Goal: Transaction & Acquisition: Purchase product/service

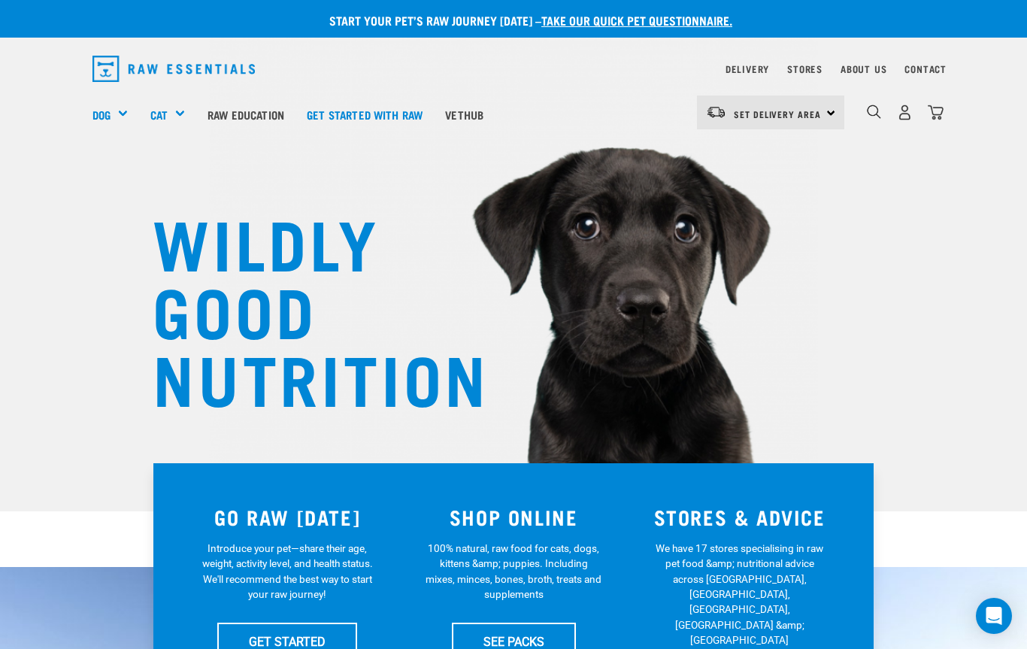
click at [112, 104] on div "Dog" at bounding box center [115, 114] width 47 height 60
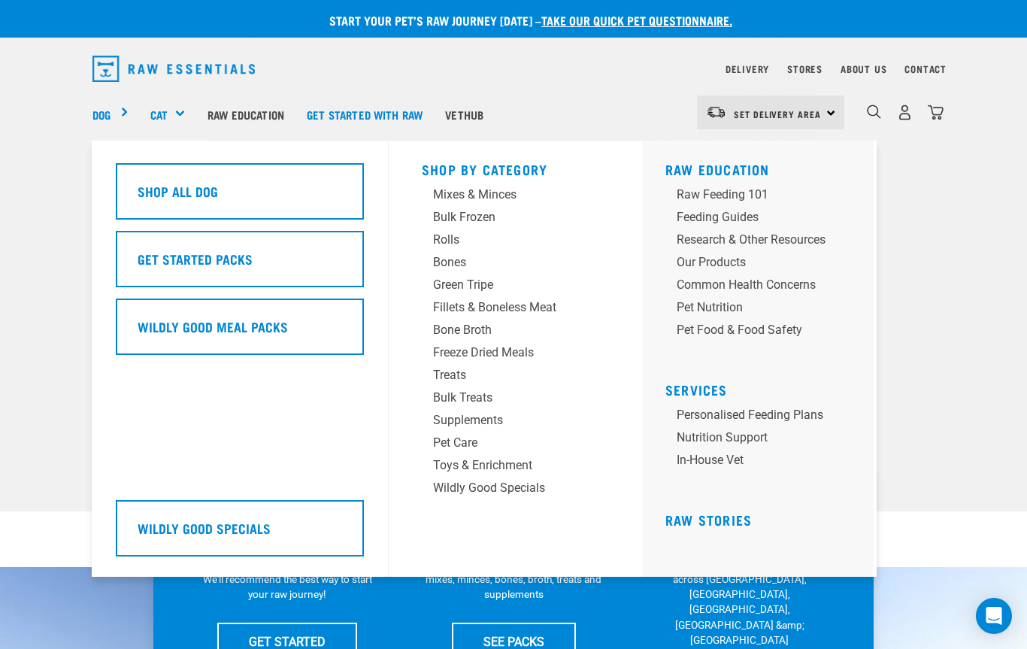
click at [455, 276] on div "Green Tripe" at bounding box center [503, 285] width 141 height 18
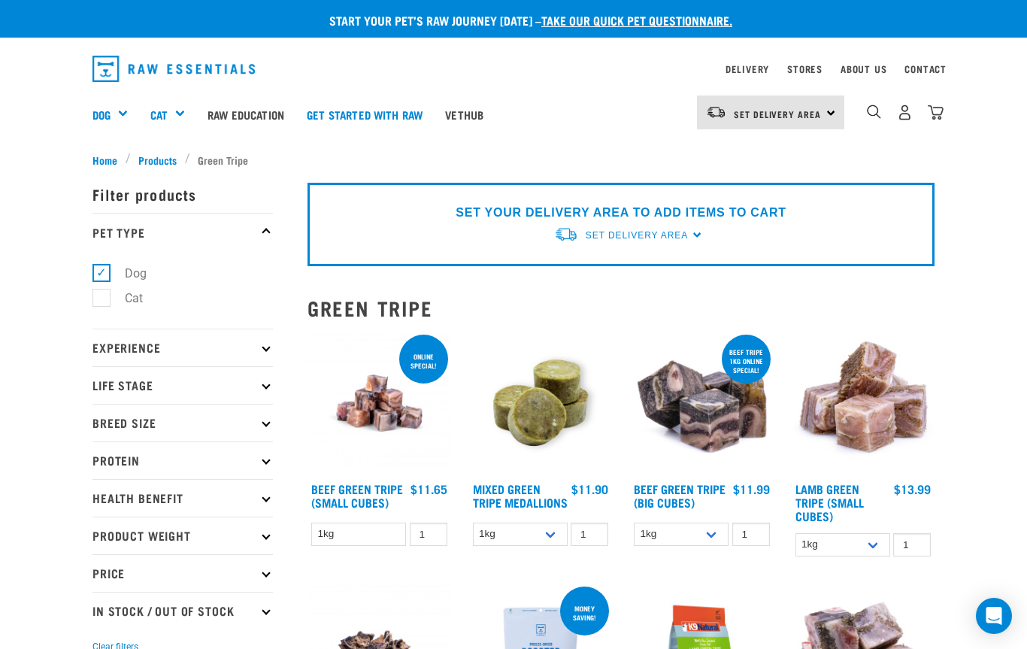
click at [871, 101] on div "0" at bounding box center [904, 112] width 77 height 34
click at [863, 110] on div "0" at bounding box center [893, 114] width 99 height 60
click at [867, 108] on img "dropdown navigation" at bounding box center [873, 111] width 14 height 14
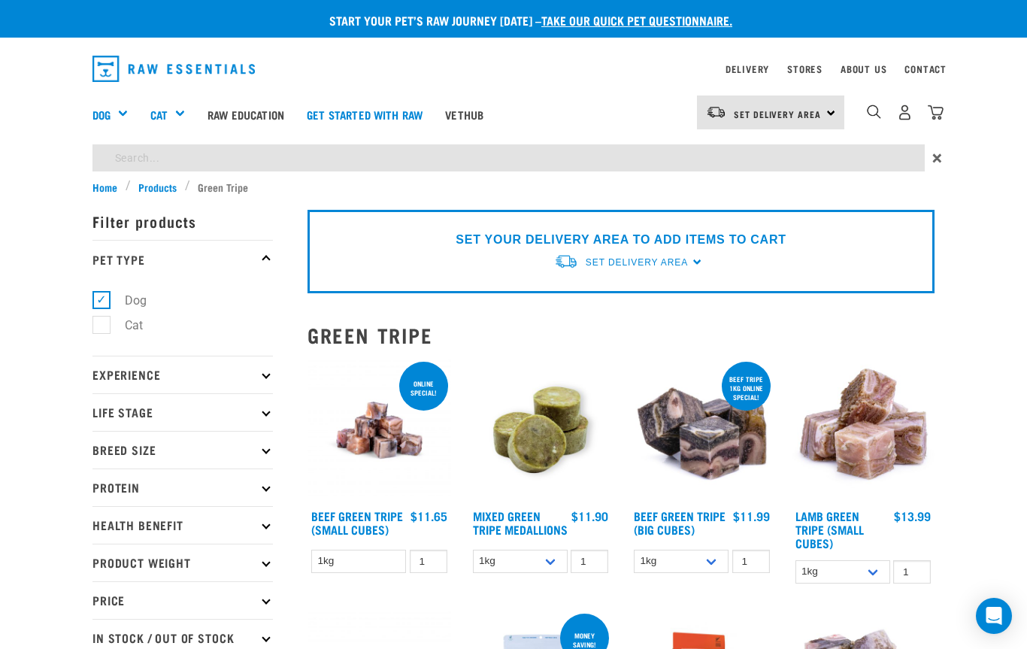
click at [180, 150] on input "search" at bounding box center [508, 157] width 832 height 27
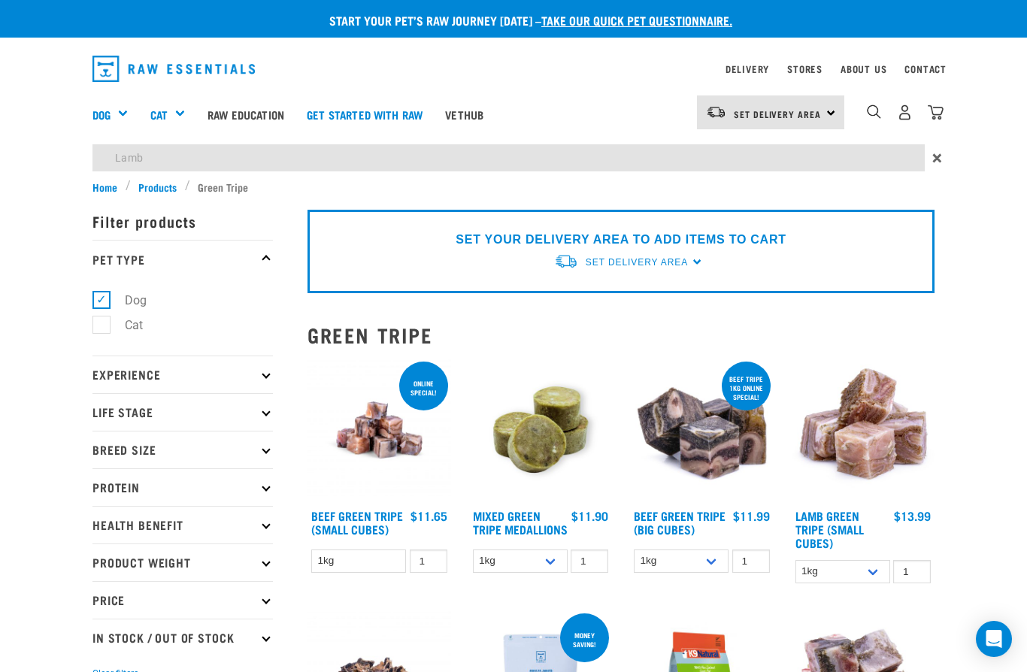
type input "Lamb"
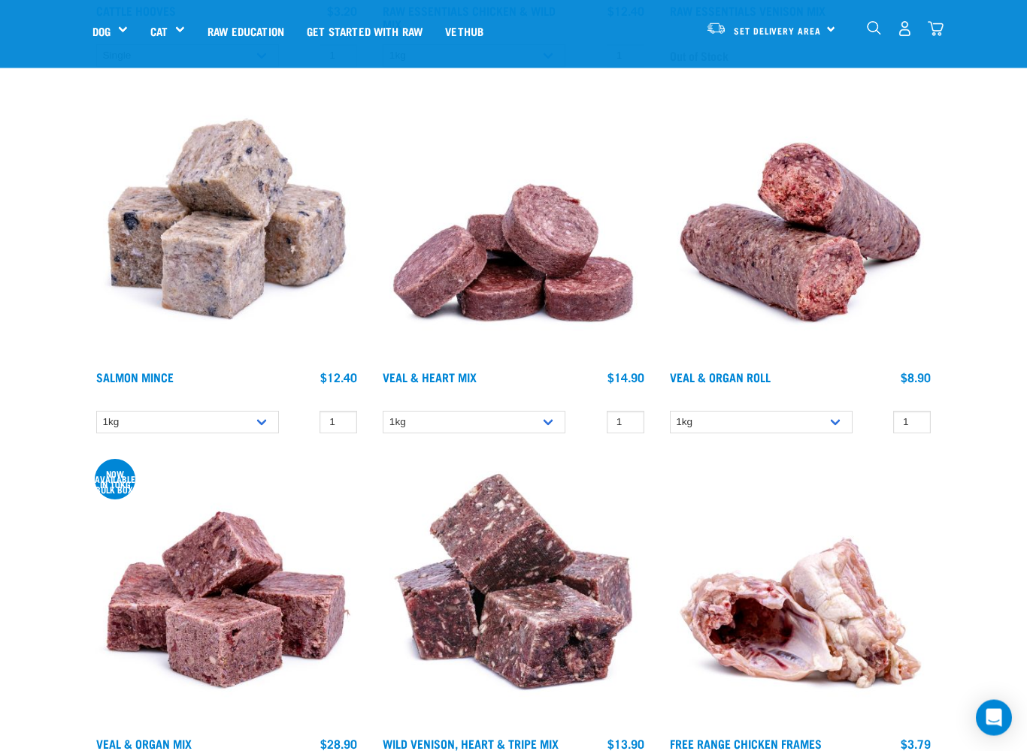
scroll to position [6472, 0]
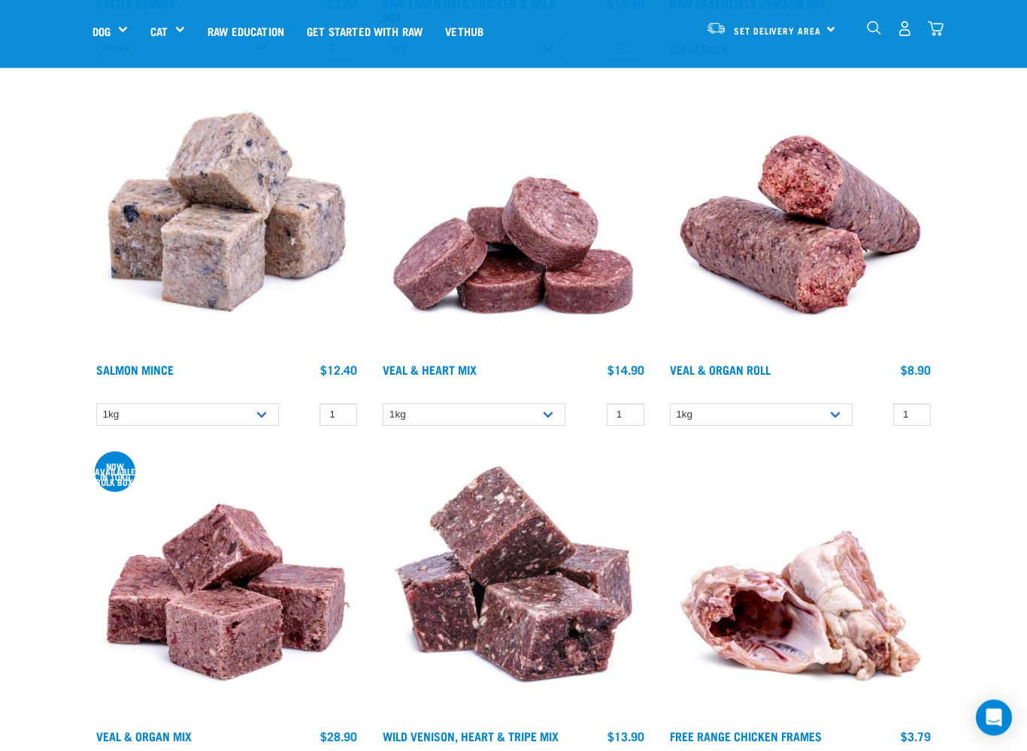
click at [633, 523] on img at bounding box center [513, 588] width 268 height 268
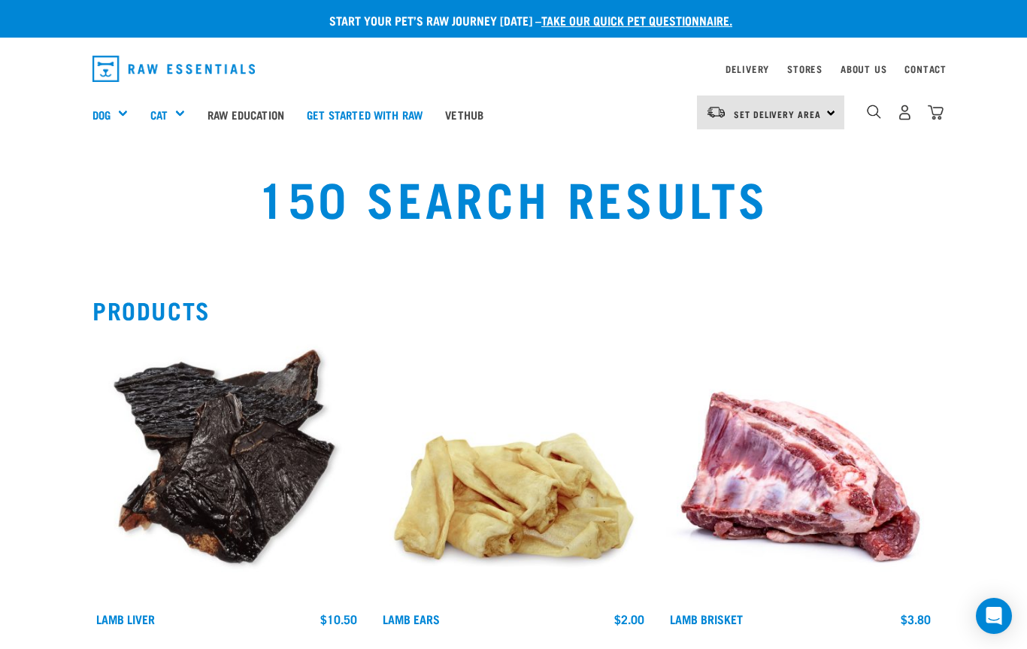
click at [871, 112] on img "dropdown navigation" at bounding box center [873, 111] width 14 height 14
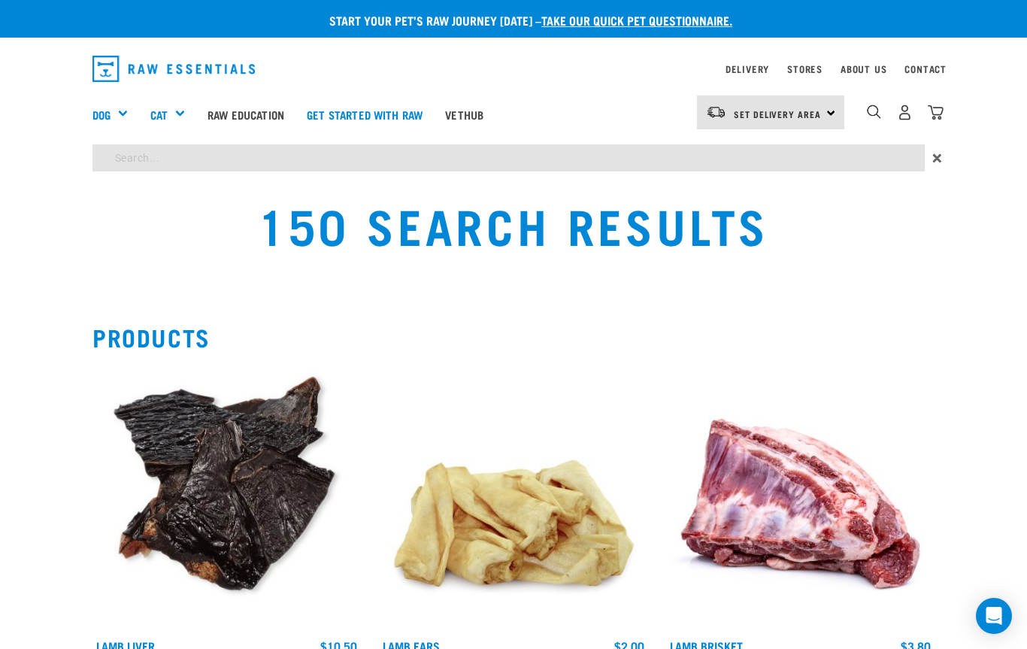
click at [113, 150] on input "search" at bounding box center [508, 157] width 832 height 27
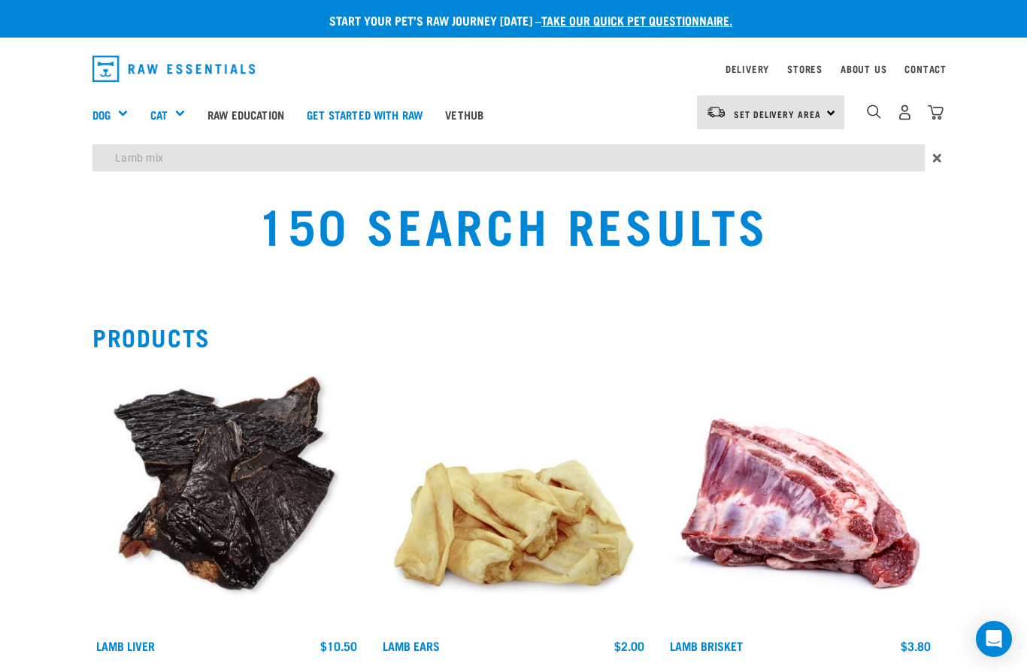
type input "Lamb mix"
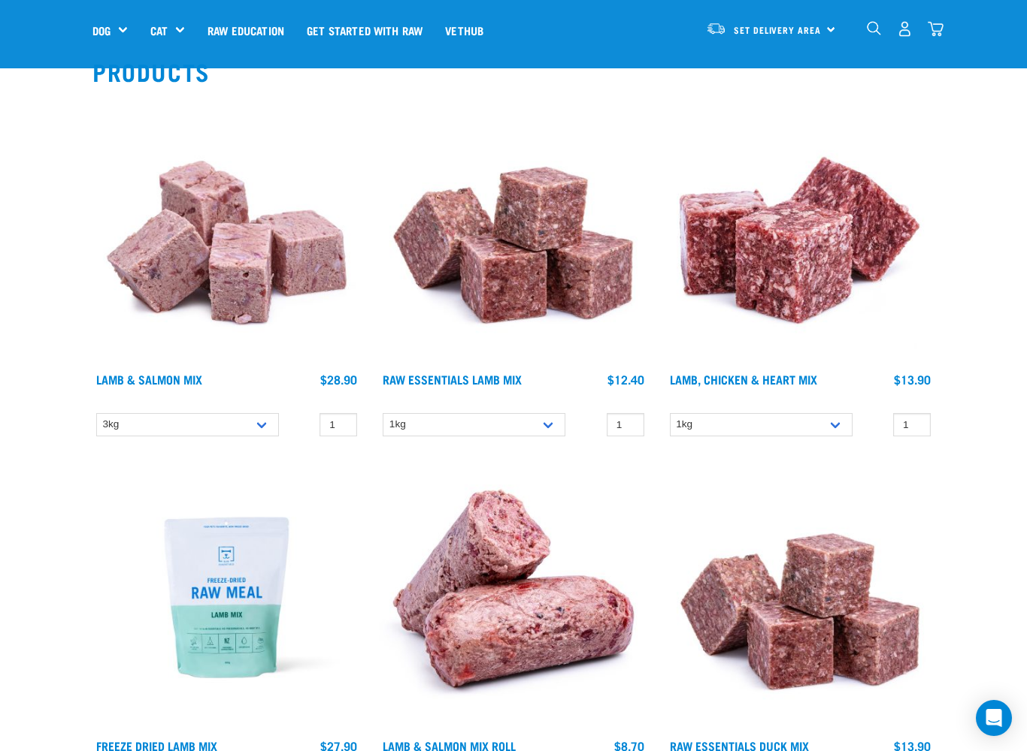
scroll to position [171, 0]
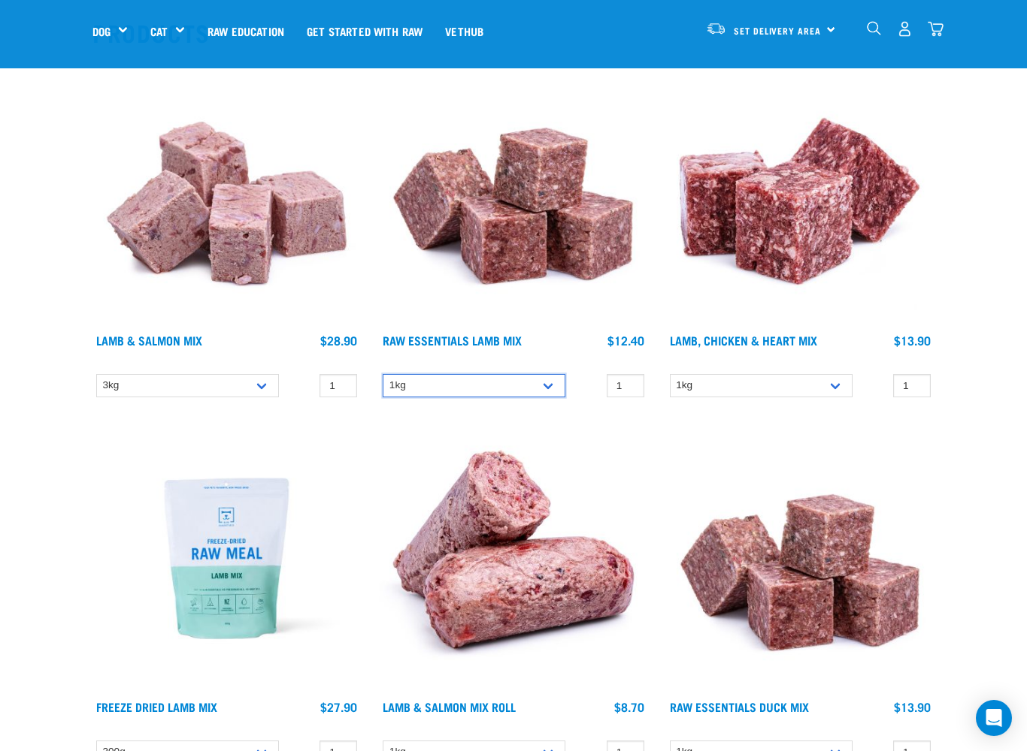
click at [536, 377] on select "1kg 3kg Bulk (10kg) Bulk (20kg)" at bounding box center [474, 385] width 183 height 23
click at [490, 214] on img at bounding box center [513, 192] width 268 height 268
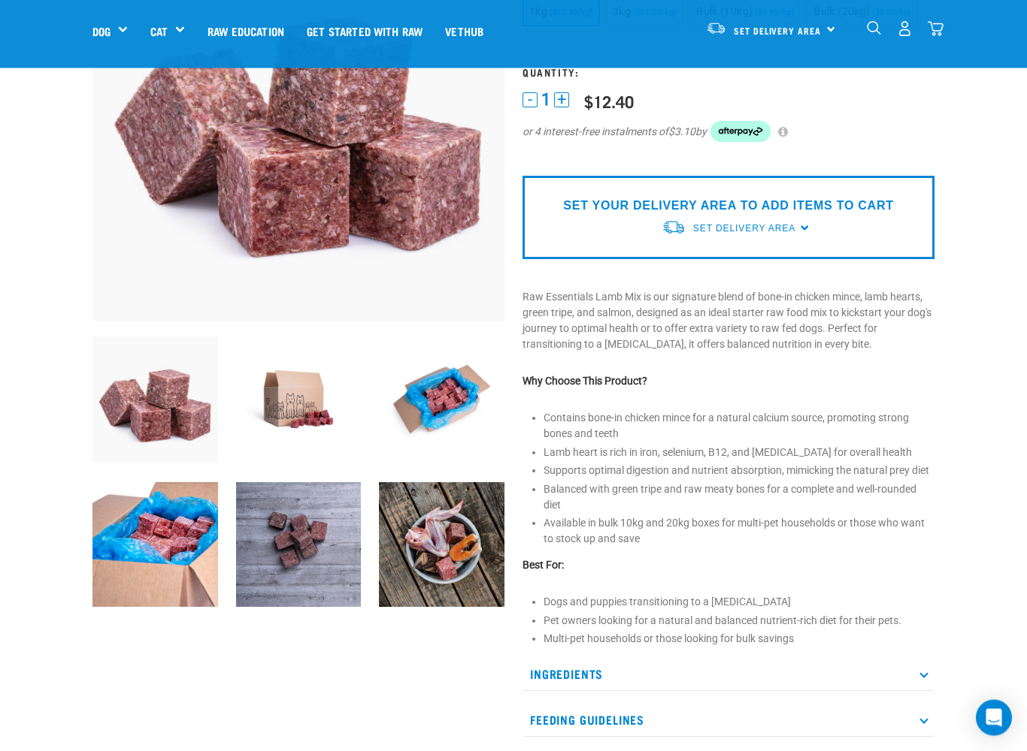
scroll to position [205, 0]
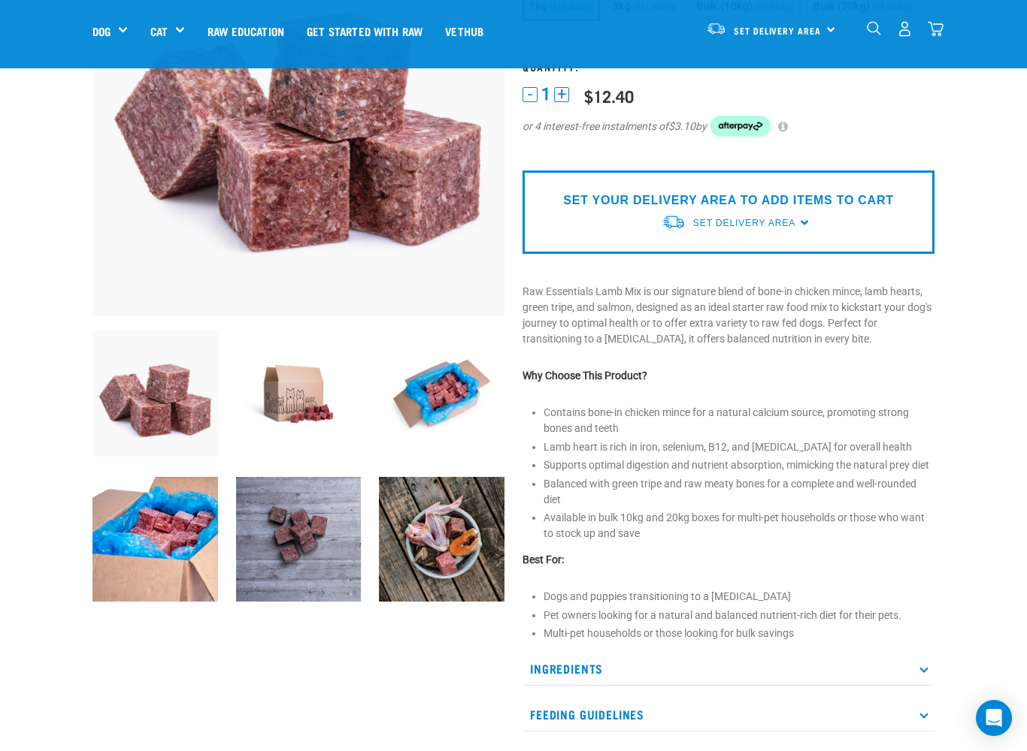
click at [770, 228] on span "Set Delivery Area" at bounding box center [744, 223] width 102 height 11
click at [710, 271] on link "[GEOGRAPHIC_DATA]" at bounding box center [736, 258] width 150 height 25
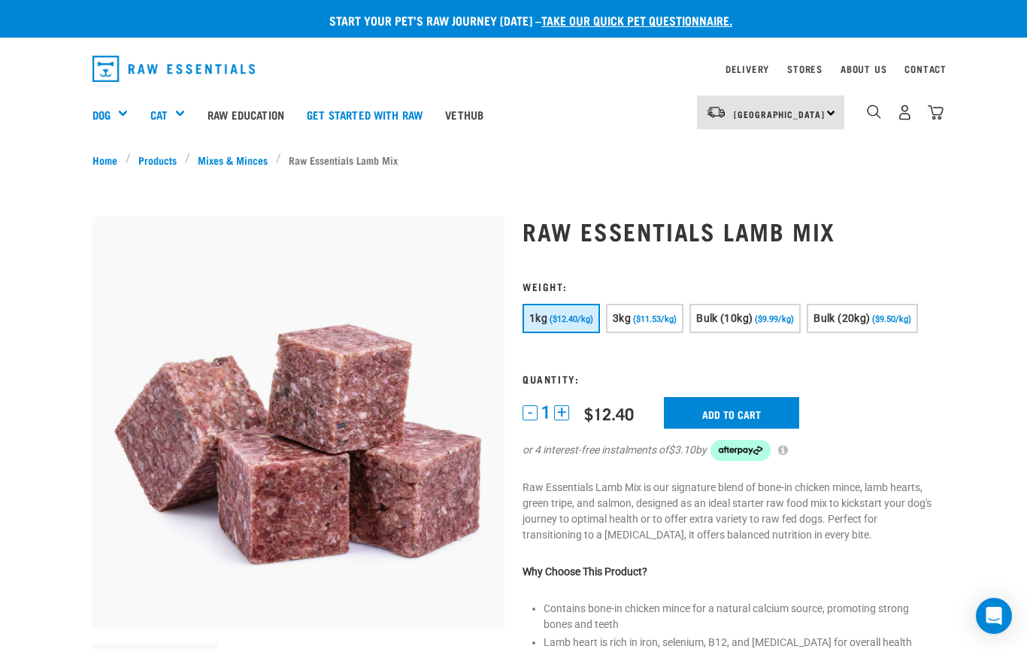
click at [741, 428] on input "Add to cart" at bounding box center [731, 413] width 135 height 32
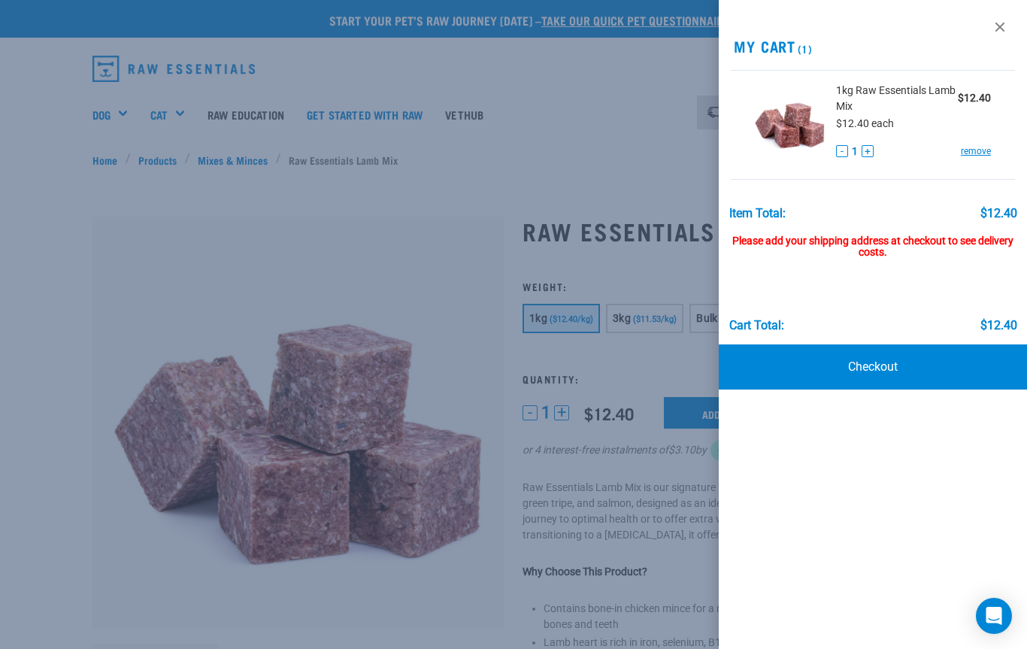
click at [990, 25] on link at bounding box center [999, 27] width 24 height 24
